Goal: Task Accomplishment & Management: Use online tool/utility

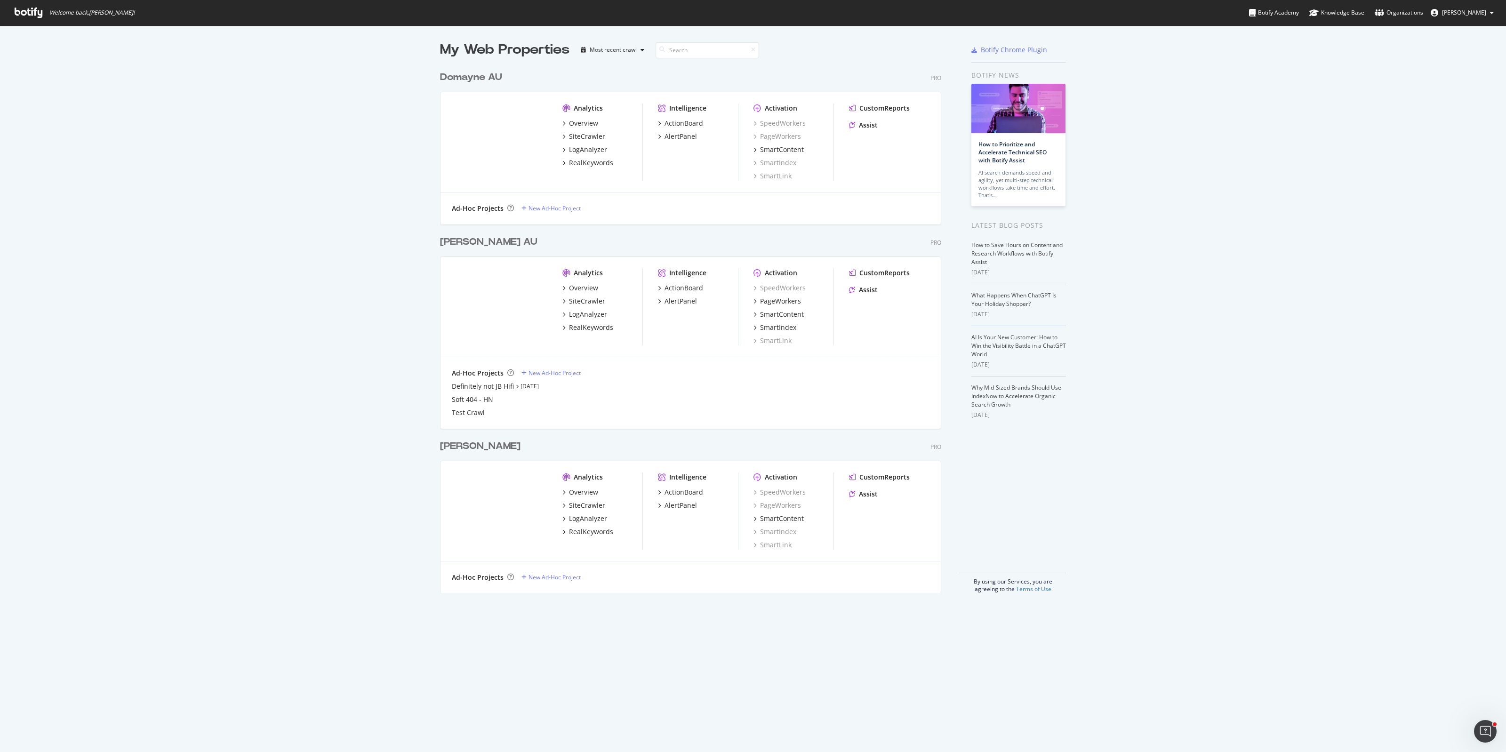
click at [384, 427] on div "My Web Properties Most recent crawl Domayne AU Pro Analytics Overview SiteCrawl…" at bounding box center [753, 316] width 1506 height 583
click at [473, 384] on div "Definitely not JB Hifi" at bounding box center [483, 386] width 62 height 9
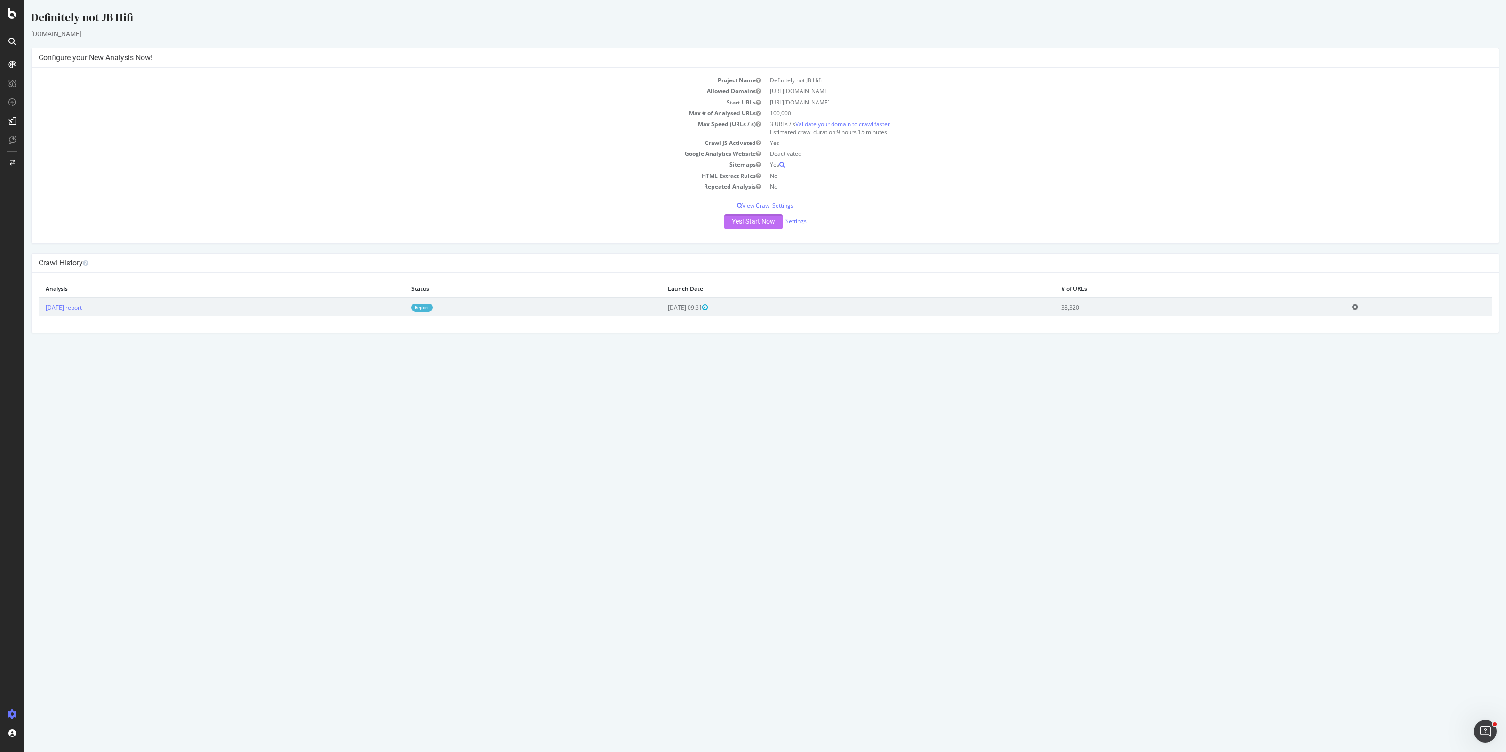
click at [758, 224] on button "Yes! Start Now" at bounding box center [753, 221] width 58 height 15
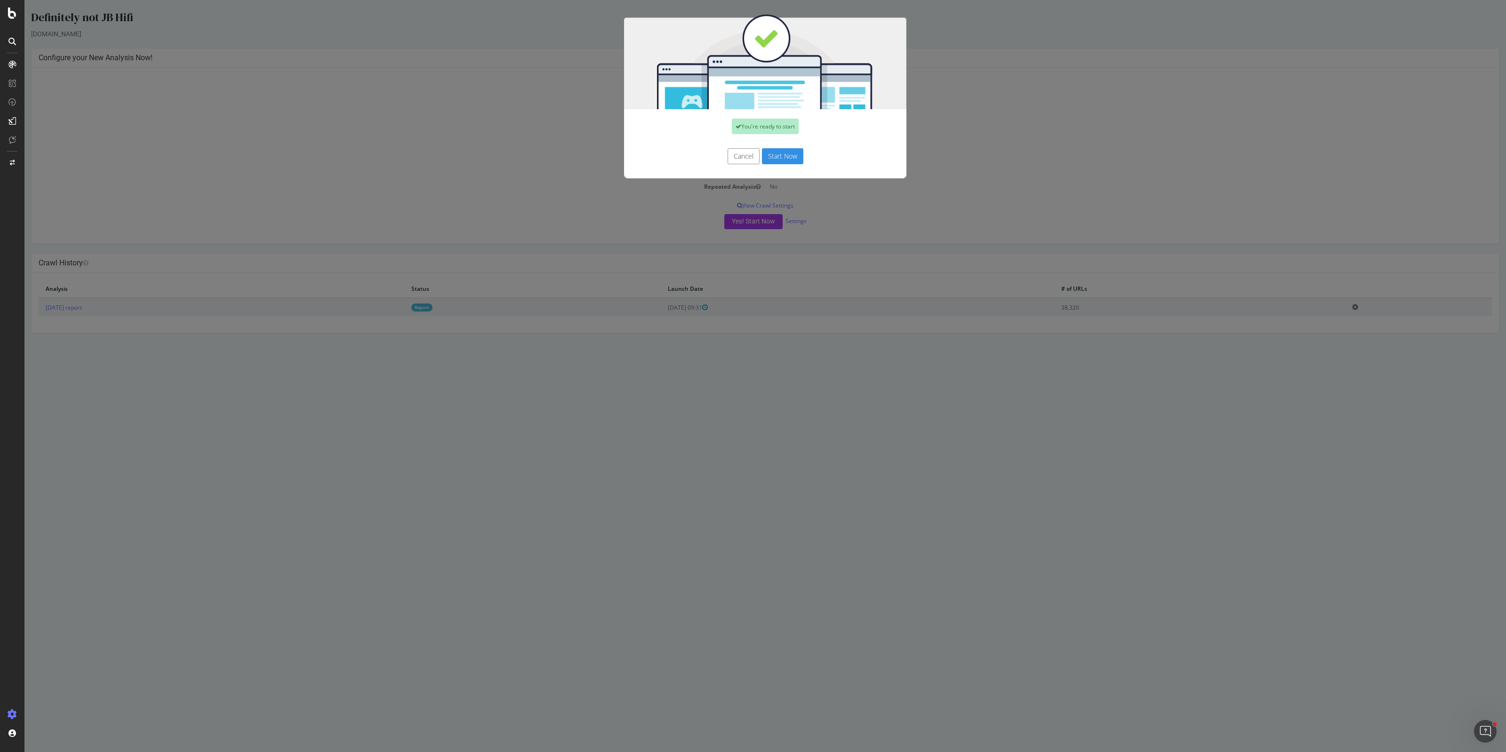
click at [780, 155] on button "Start Now" at bounding box center [782, 156] width 41 height 16
